Goal: Task Accomplishment & Management: Manage account settings

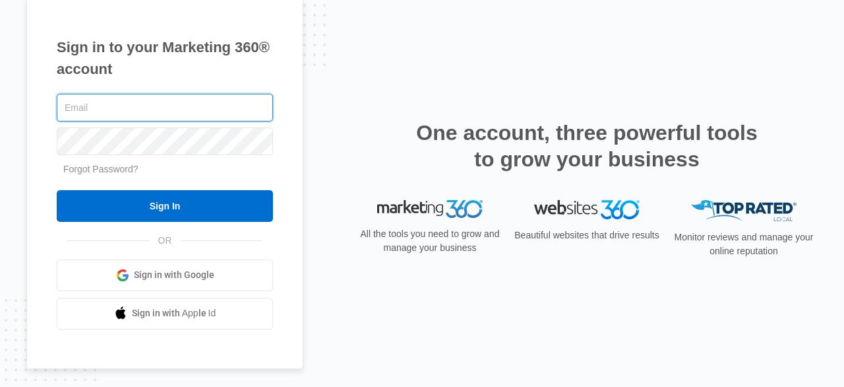
click at [221, 112] on input "text" at bounding box center [165, 108] width 216 height 28
click at [219, 110] on input "text" at bounding box center [165, 108] width 216 height 28
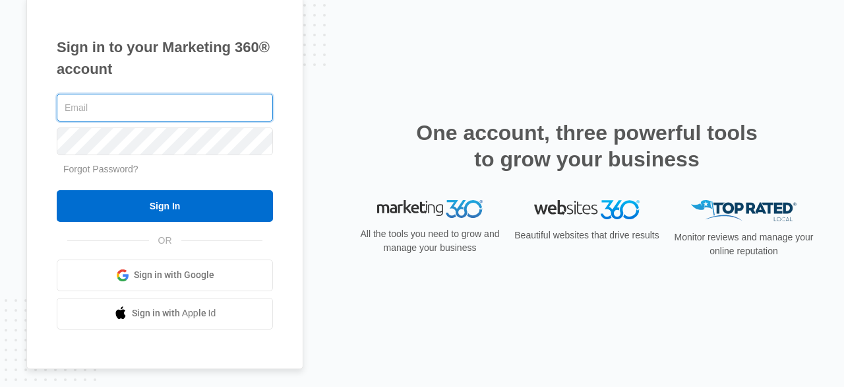
click at [219, 110] on input "text" at bounding box center [165, 108] width 216 height 28
type input "[EMAIL_ADDRESS][DOMAIN_NAME]"
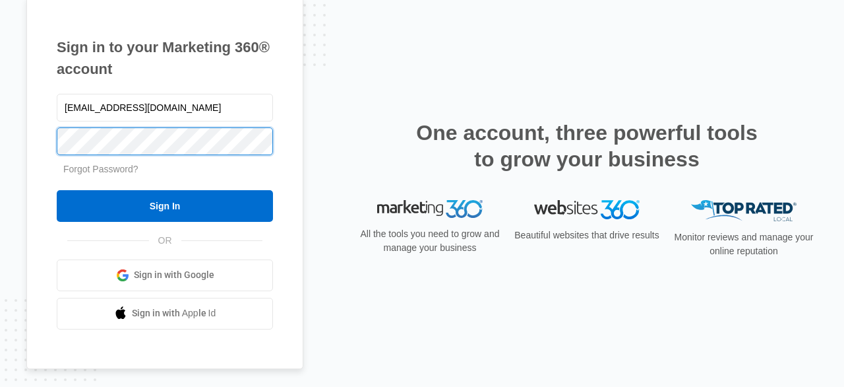
click at [57, 190] on input "Sign In" at bounding box center [165, 206] width 216 height 32
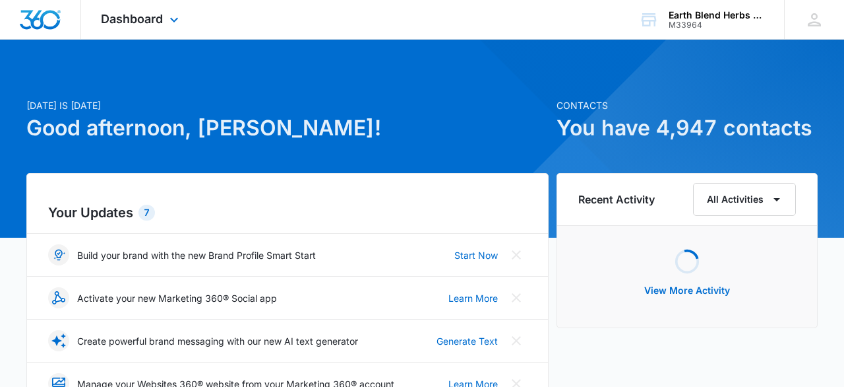
click at [123, 9] on div "Dashboard Apps Reputation Websites Forms CRM Email Social Shop Payments POS Con…" at bounding box center [141, 19] width 121 height 39
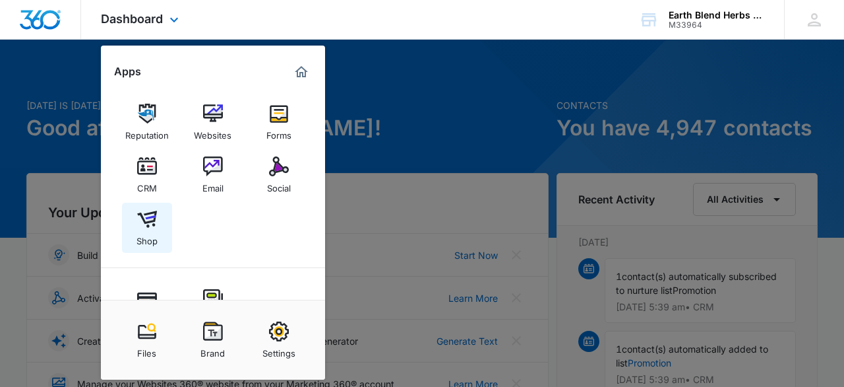
click at [148, 208] on link "Shop" at bounding box center [147, 227] width 50 height 50
